Goal: Find specific page/section: Find specific page/section

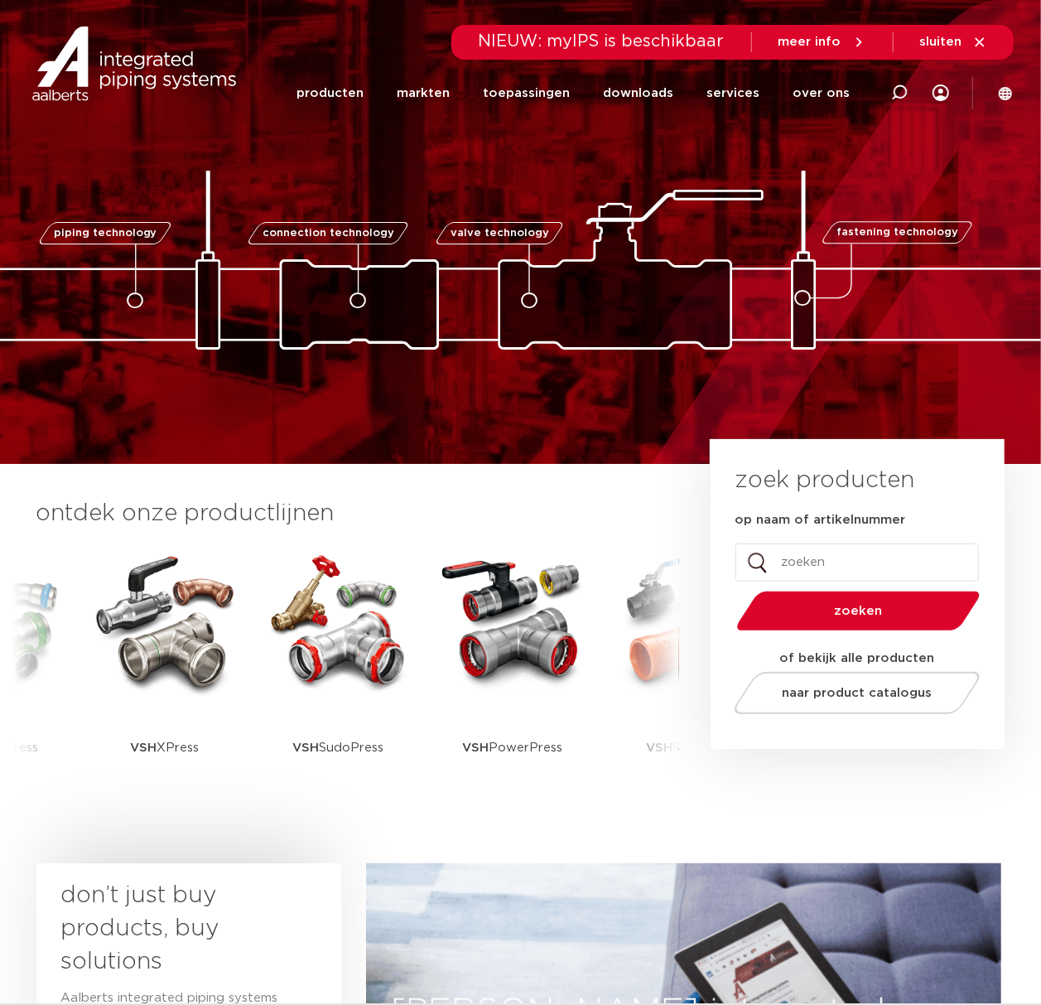
drag, startPoint x: 280, startPoint y: 91, endPoint x: 289, endPoint y: 88, distance: 9.7
click at [280, 91] on div "Zoeken NIEUW: myIPS is beschikbaar meer info sluiten producten markten toepassi…" at bounding box center [627, 63] width 769 height 126
click at [326, 83] on link "producten" at bounding box center [329, 93] width 67 height 64
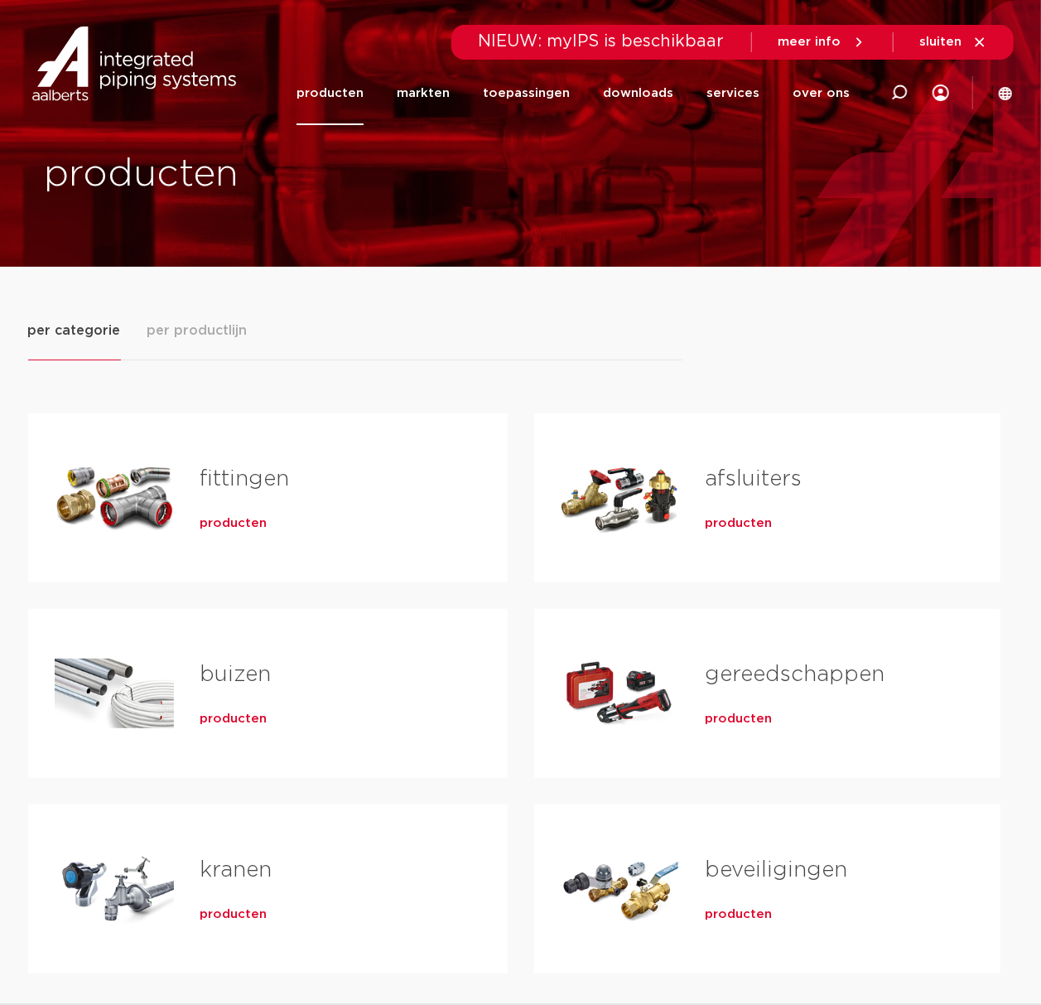
click at [245, 726] on span "producten" at bounding box center [233, 719] width 67 height 17
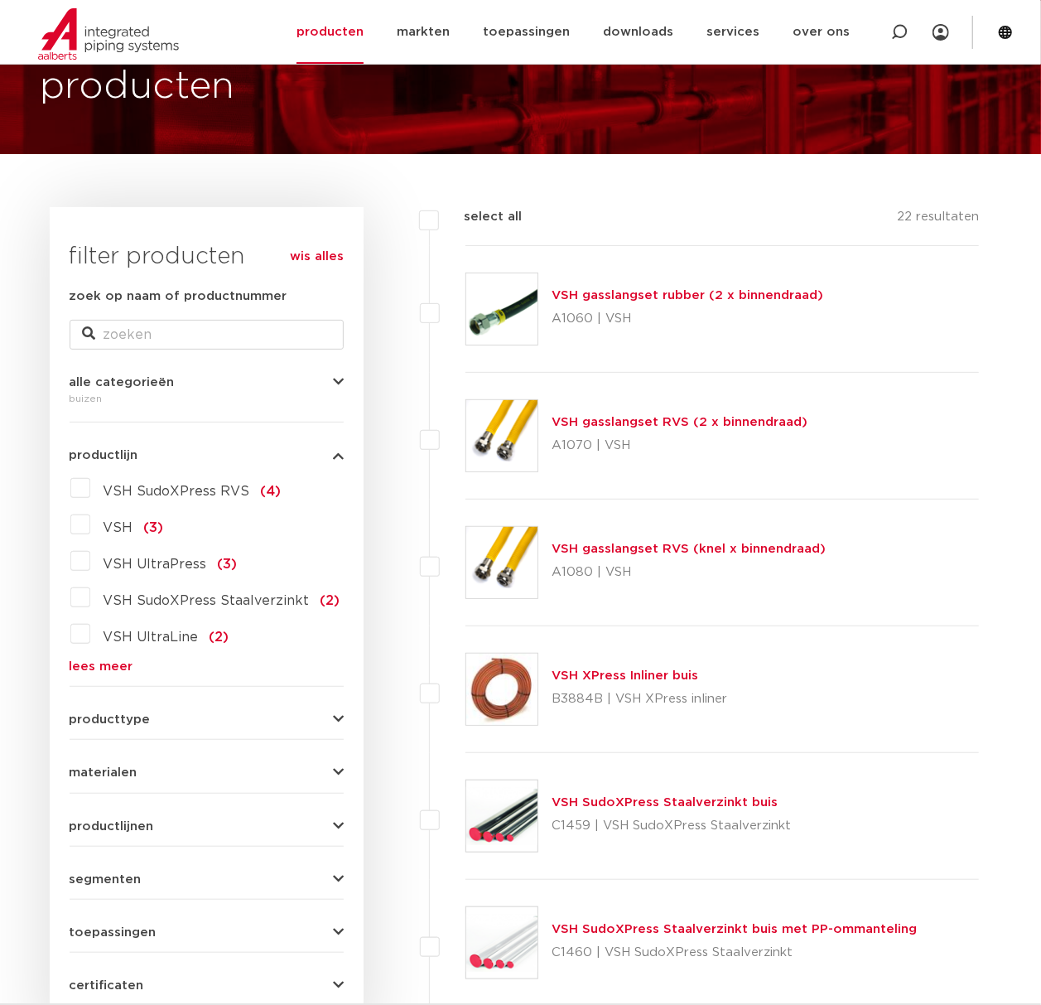
scroll to position [220, 0]
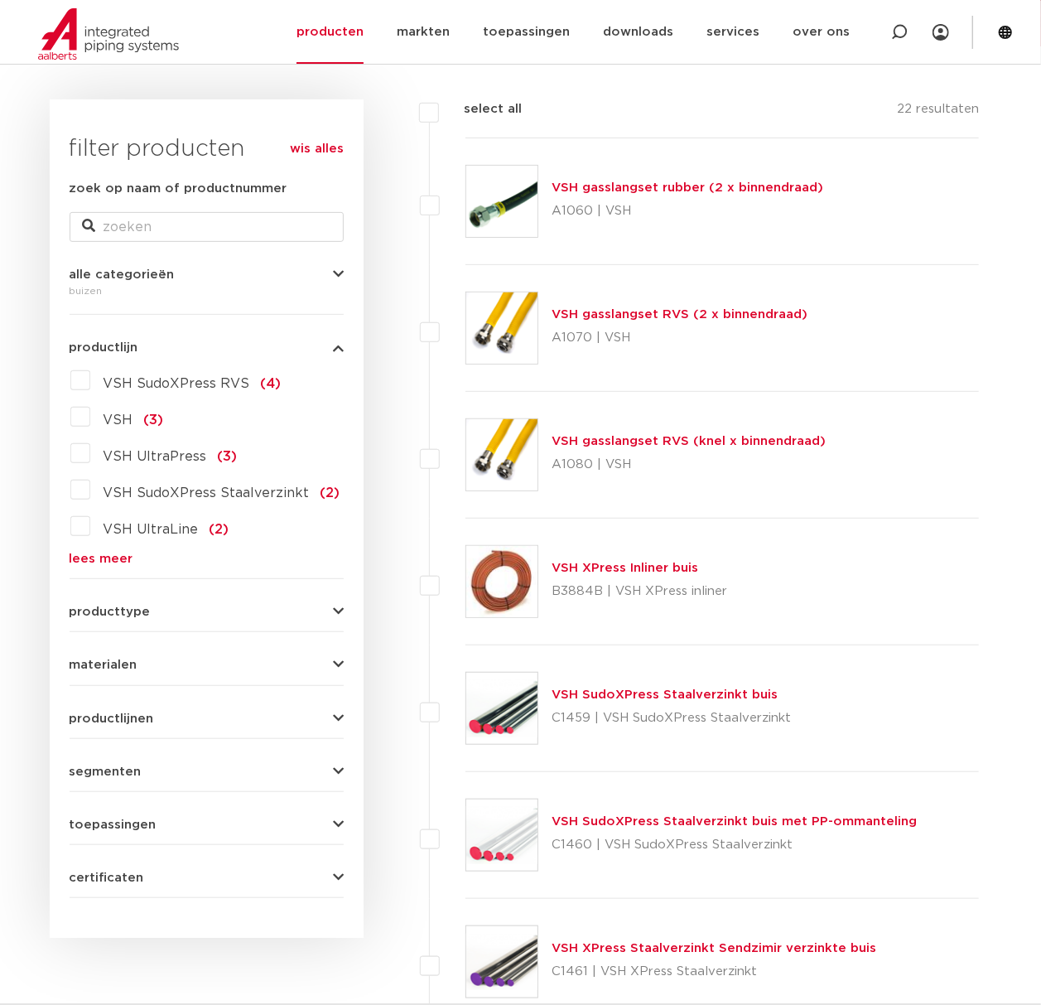
click at [106, 557] on link "lees meer" at bounding box center [207, 558] width 274 height 12
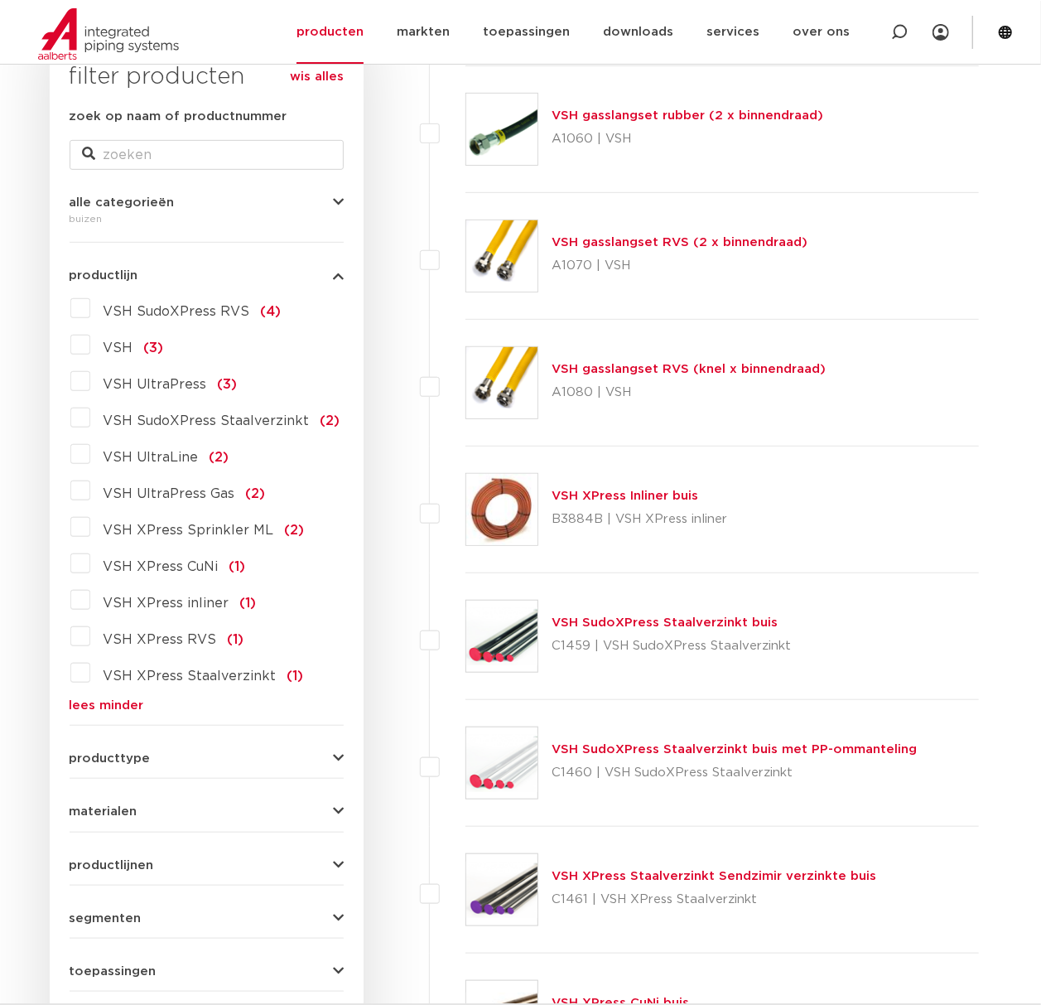
scroll to position [331, 0]
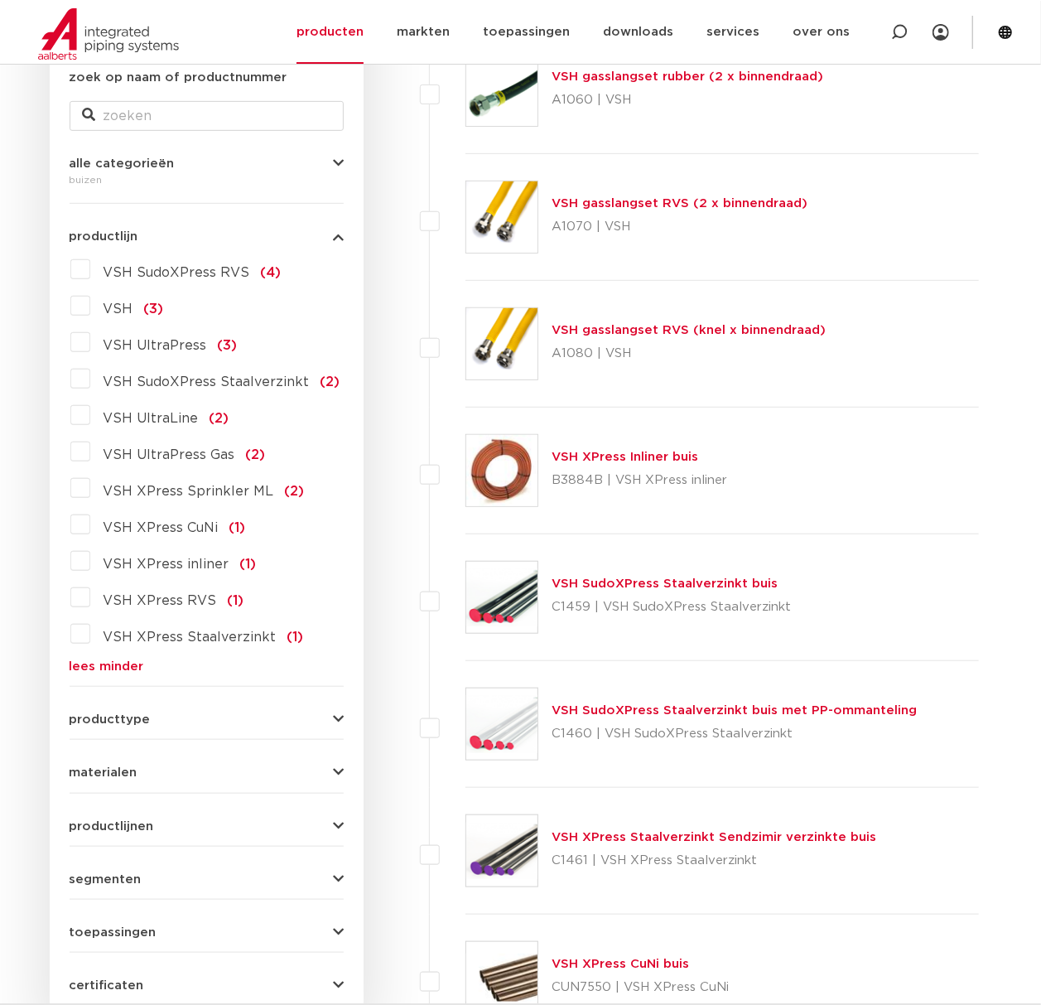
click at [94, 663] on link "lees minder" at bounding box center [207, 666] width 274 height 12
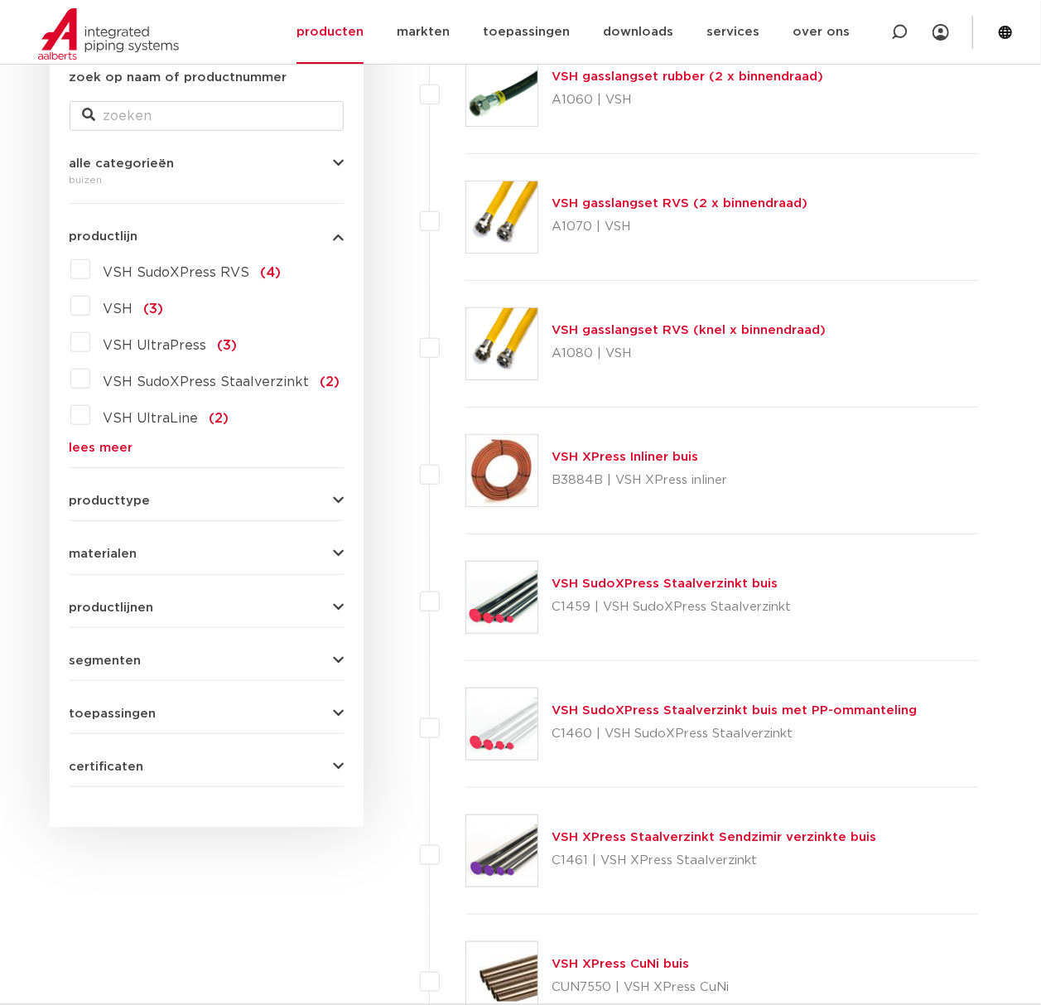
click at [84, 451] on link "lees meer" at bounding box center [207, 447] width 274 height 12
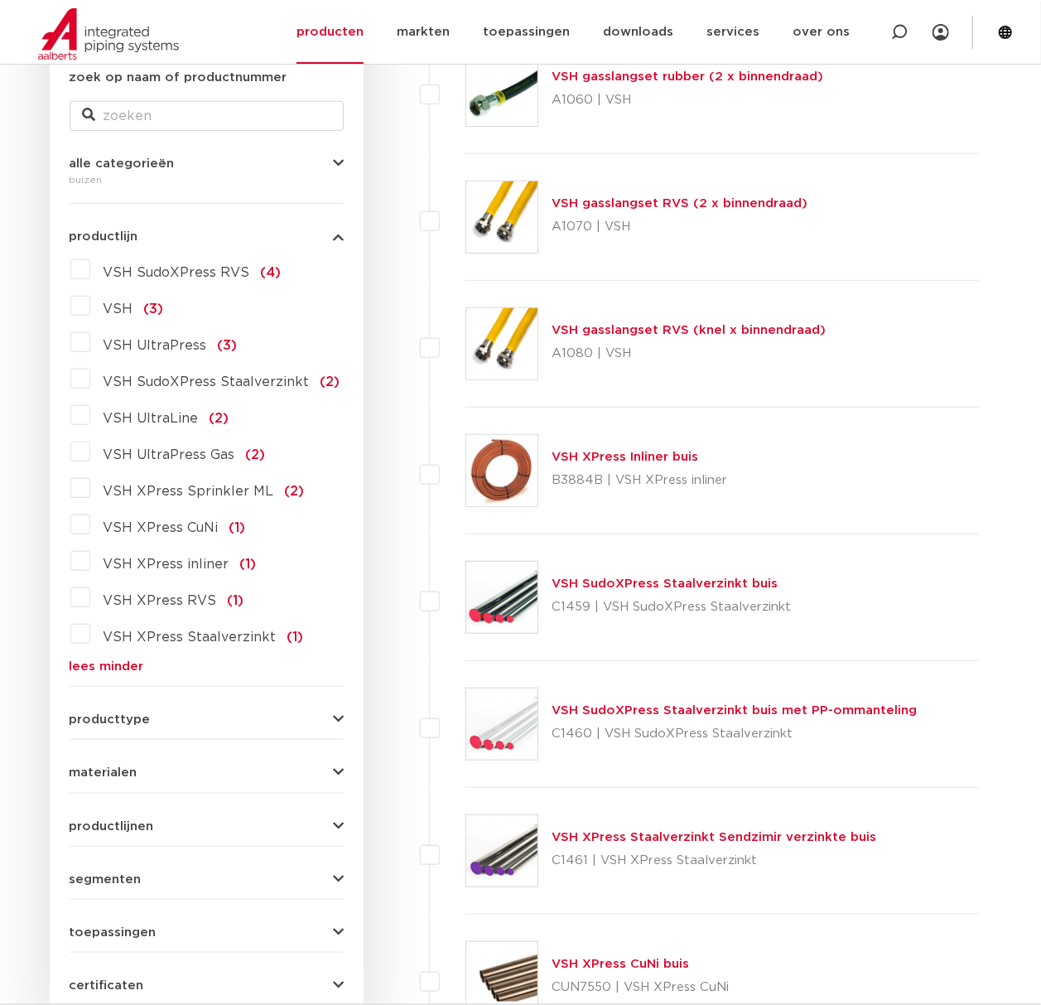
click at [187, 388] on span "VSH SudoXPress Staalverzinkt" at bounding box center [207, 381] width 206 height 13
click at [0, 0] on input "VSH SudoXPress Staalverzinkt (2)" at bounding box center [0, 0] width 0 height 0
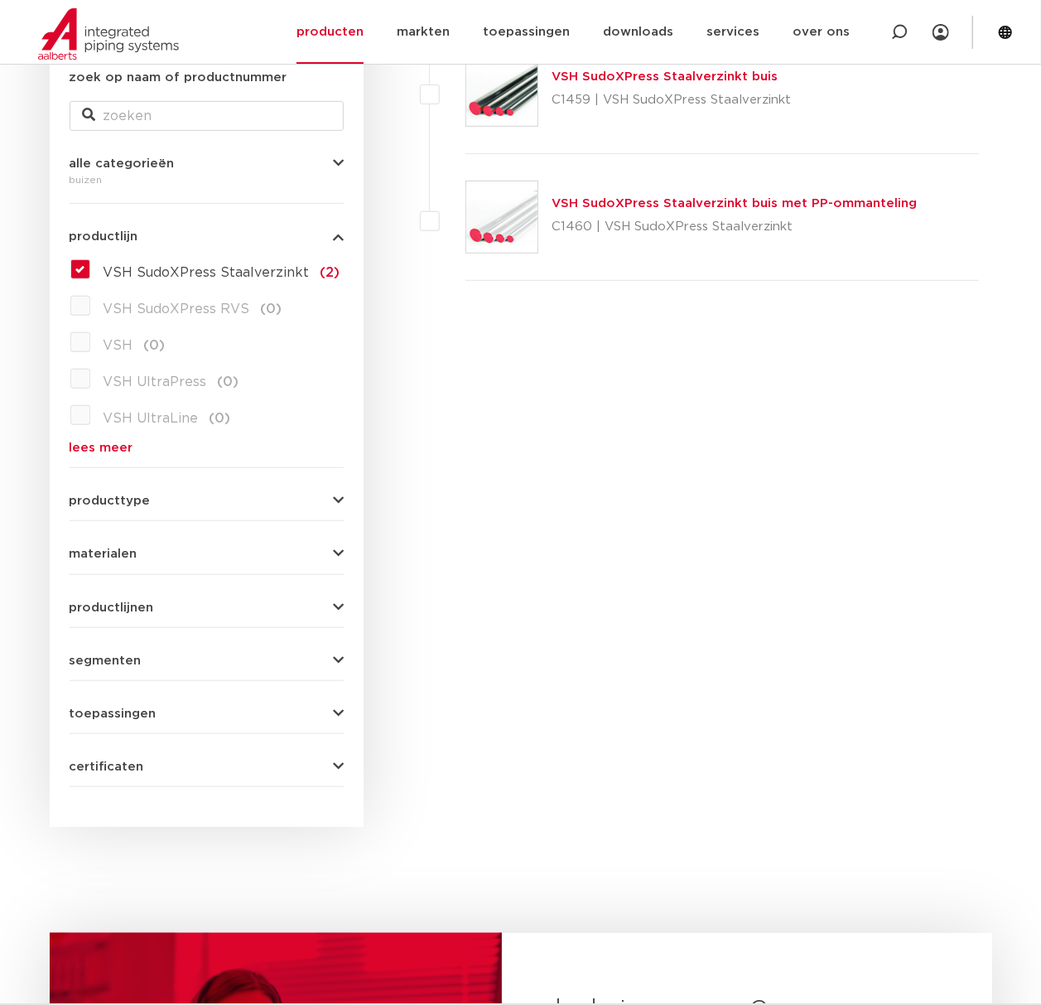
click at [508, 108] on img at bounding box center [501, 90] width 71 height 71
